Goal: Transaction & Acquisition: Purchase product/service

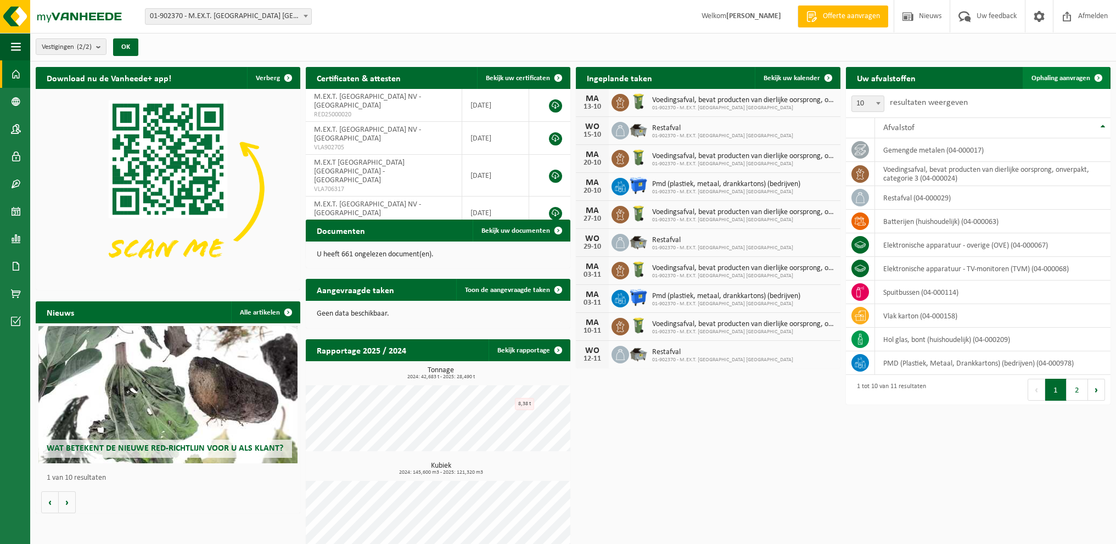
click at [1092, 75] on span at bounding box center [1098, 78] width 22 height 22
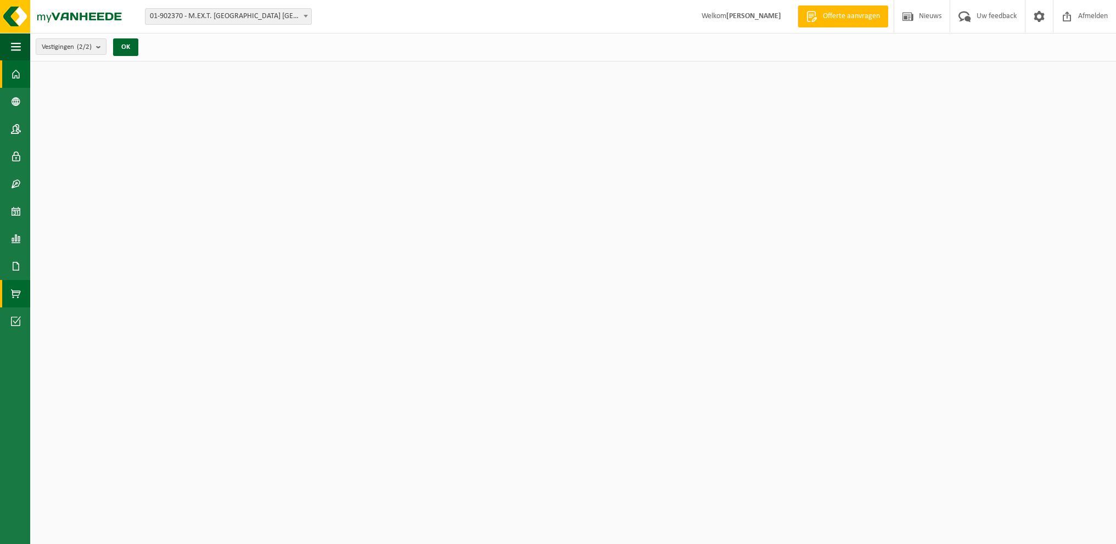
click at [13, 296] on span at bounding box center [16, 293] width 10 height 27
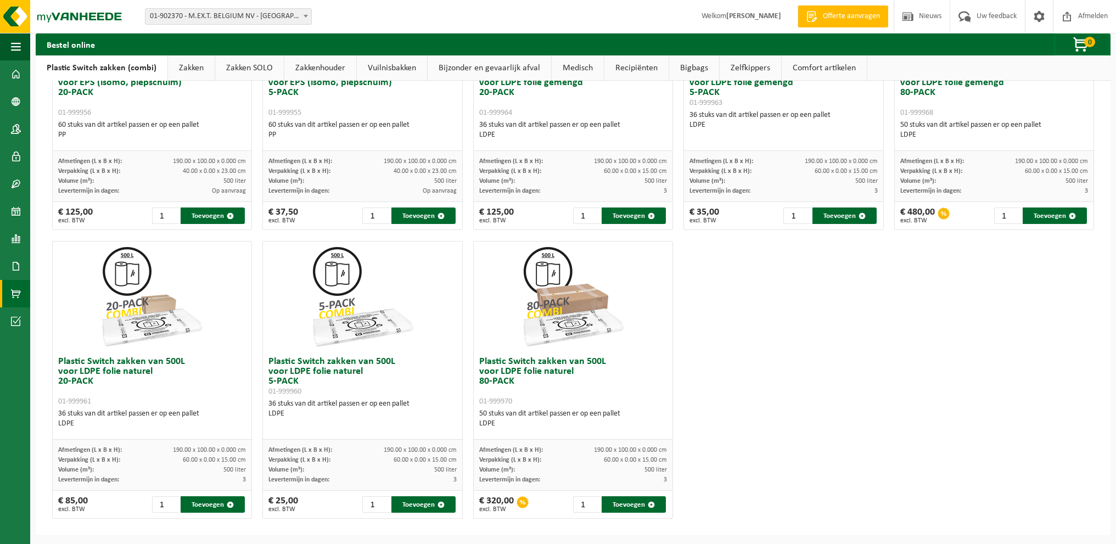
scroll to position [486, 0]
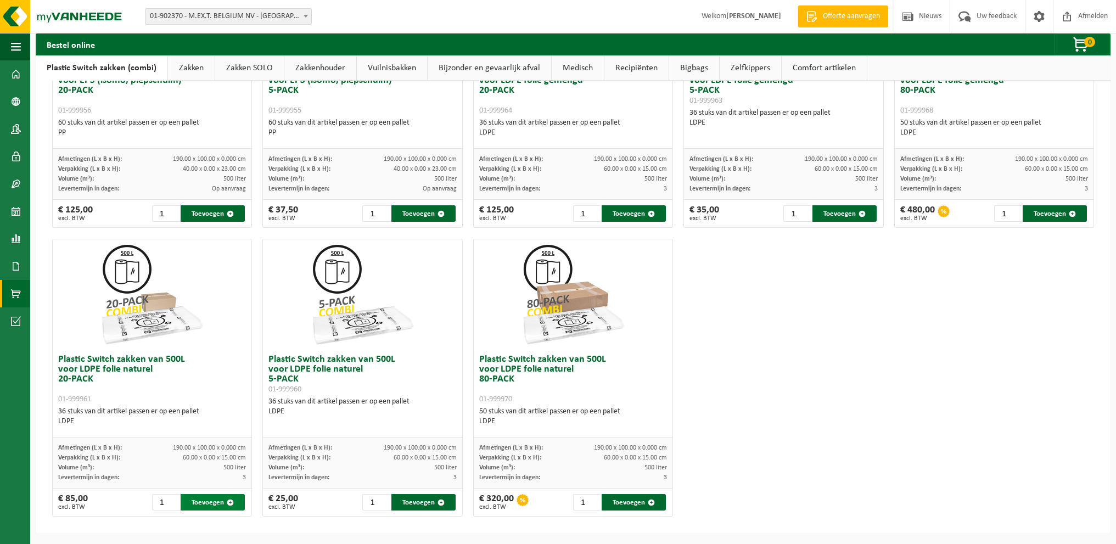
click at [196, 498] on button "Toevoegen" at bounding box center [213, 502] width 64 height 16
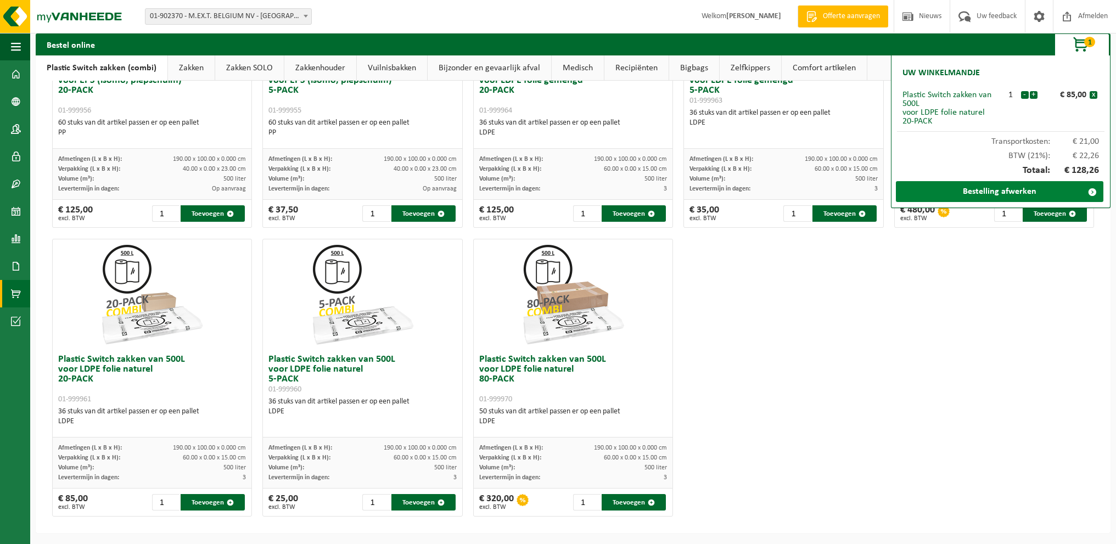
click at [1041, 192] on link "Bestelling afwerken" at bounding box center [999, 191] width 207 height 21
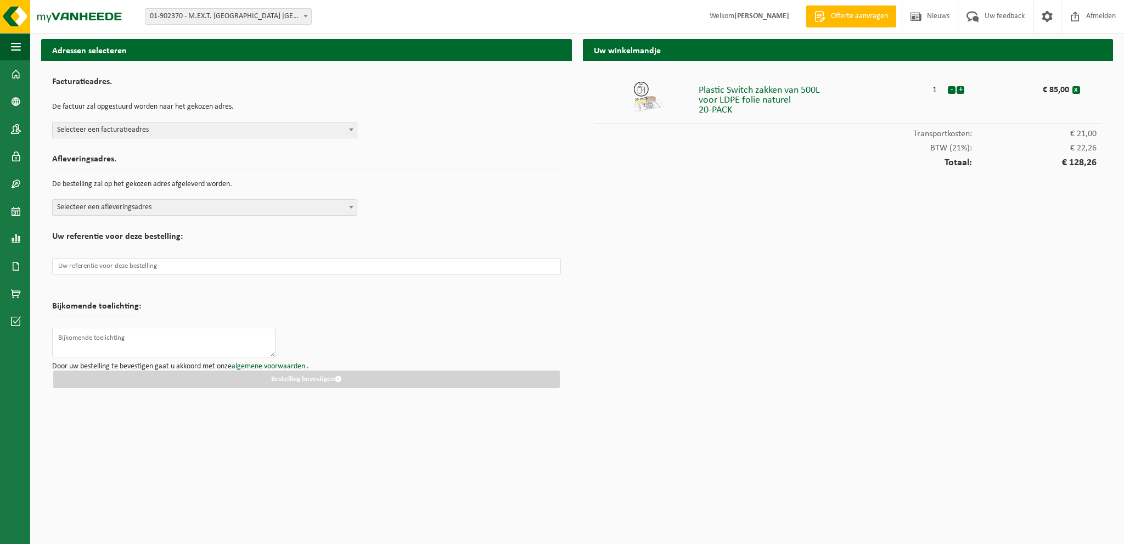
click at [347, 132] on span at bounding box center [351, 129] width 11 height 14
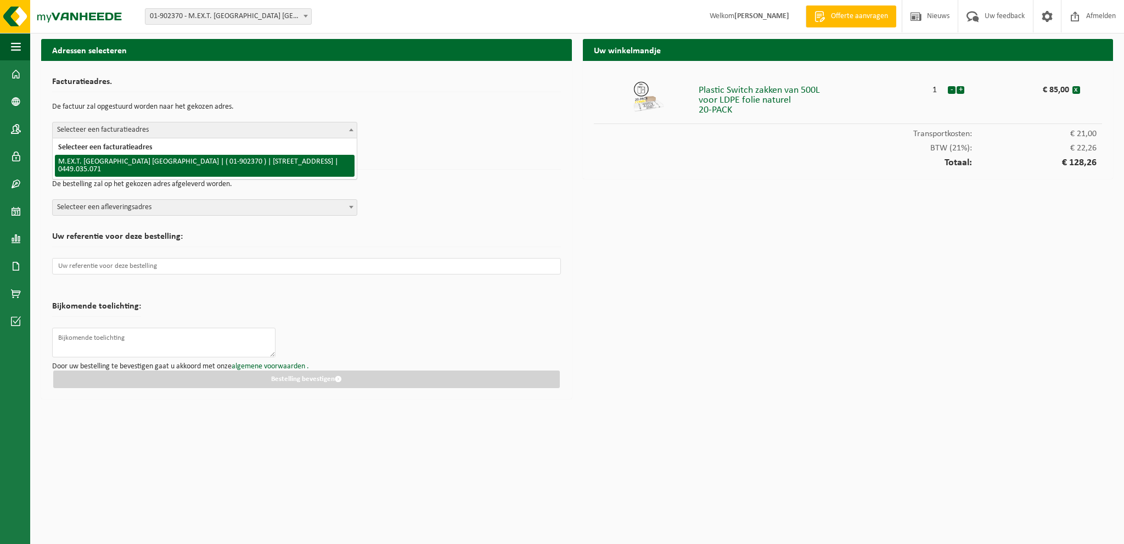
select select "13354"
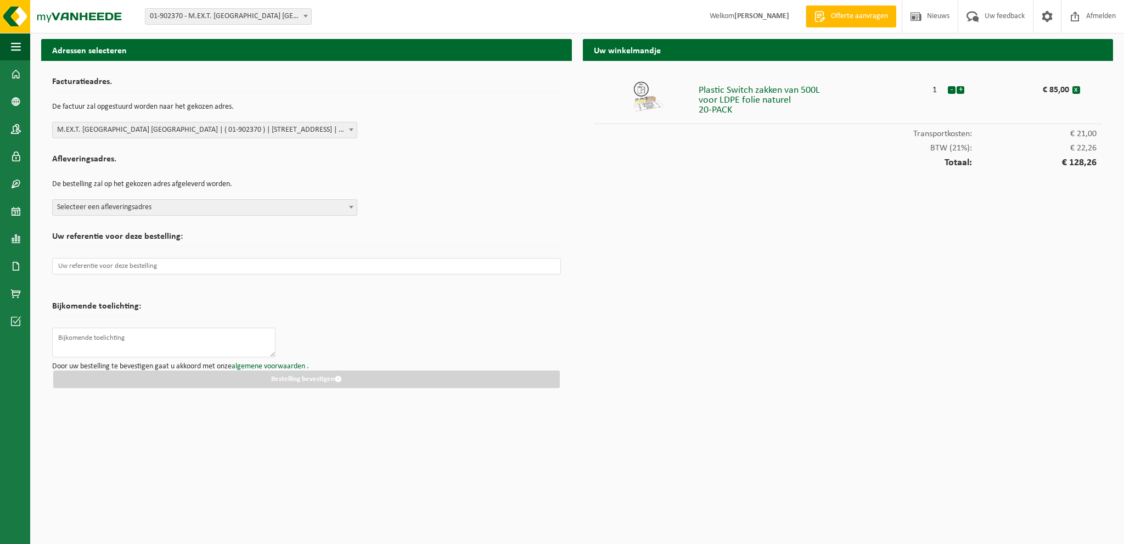
click at [352, 211] on span at bounding box center [351, 207] width 11 height 14
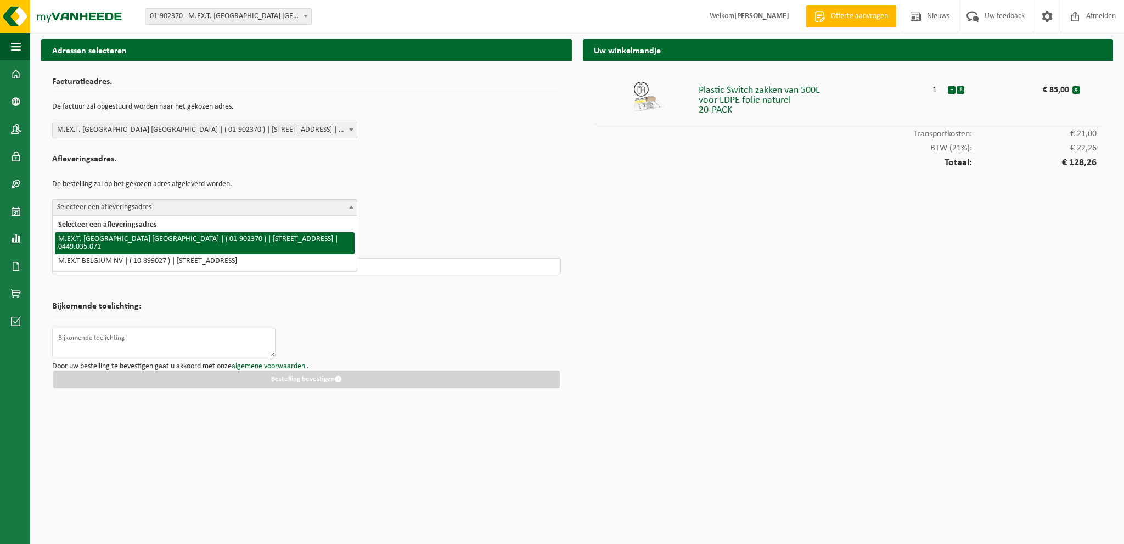
select select "13354"
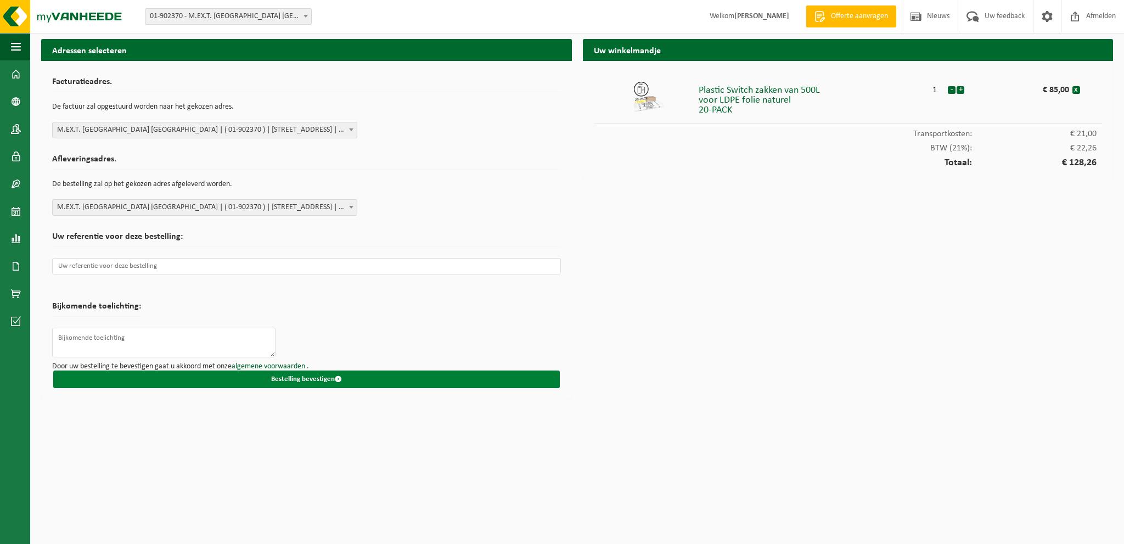
click at [304, 377] on button "Bestelling bevestigen" at bounding box center [306, 379] width 507 height 18
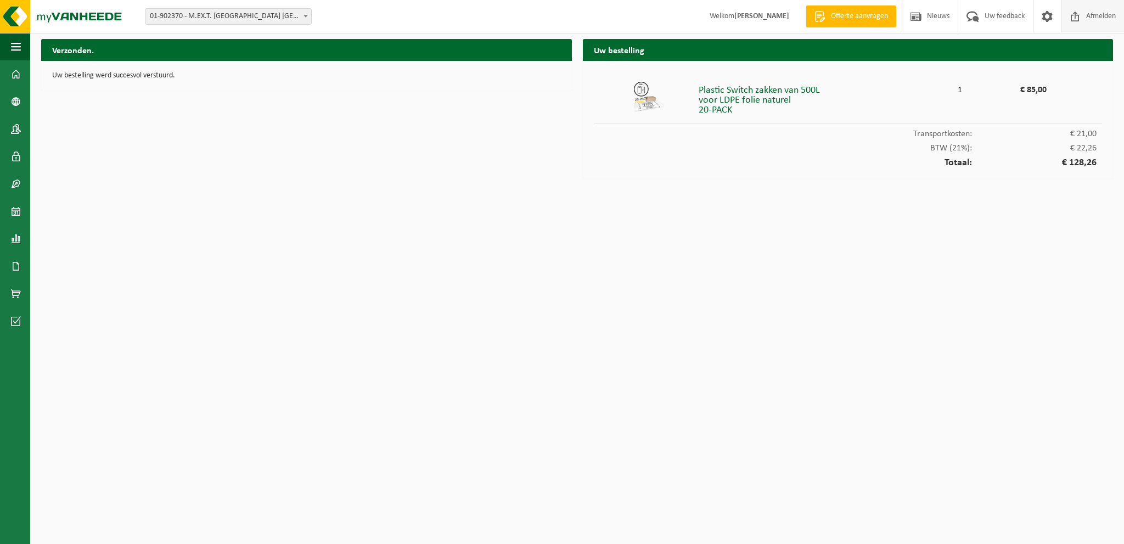
click at [1106, 16] on span "Afmelden" at bounding box center [1100, 16] width 35 height 32
